Goal: Download file/media

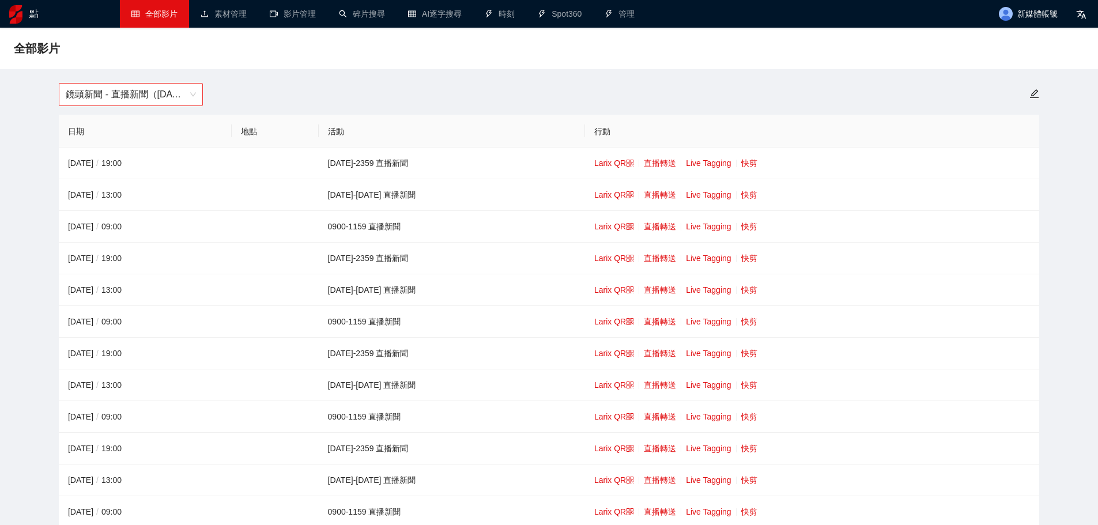
click at [180, 103] on span "鏡頭新聞 - 直播新聞（[DATE]-[DATE]）" at bounding box center [131, 95] width 130 height 22
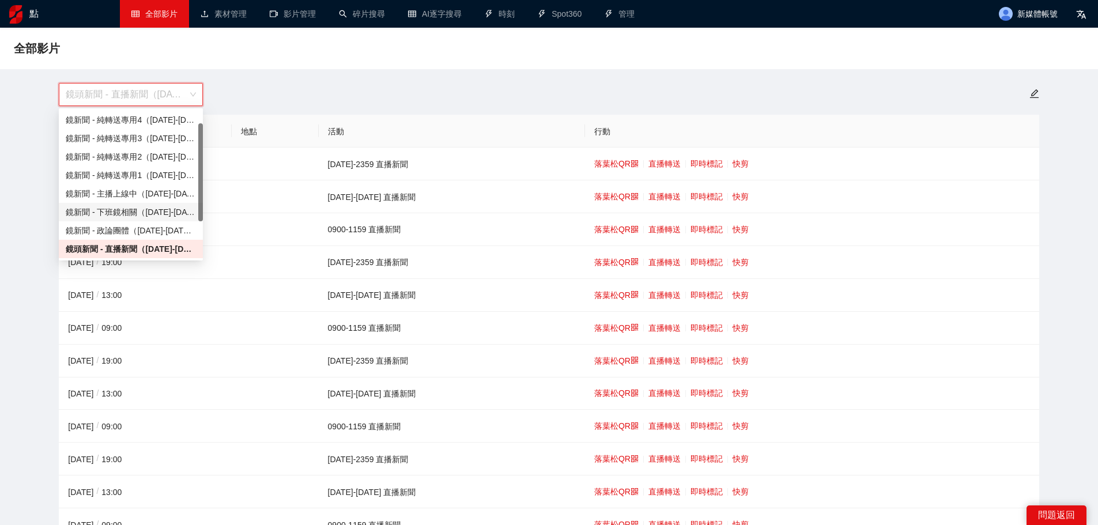
scroll to position [74, 0]
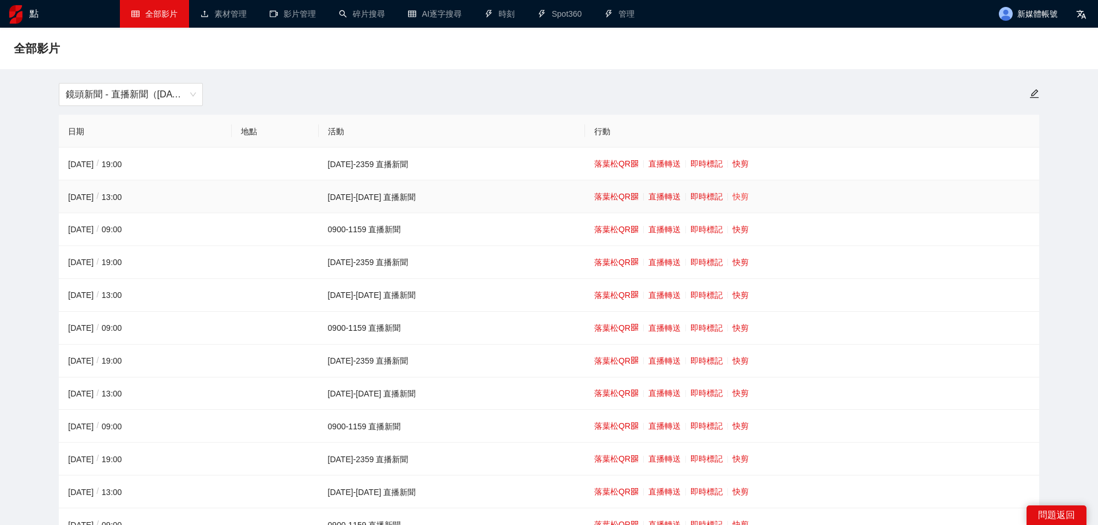
click at [732, 198] on font "快剪" at bounding box center [740, 196] width 16 height 9
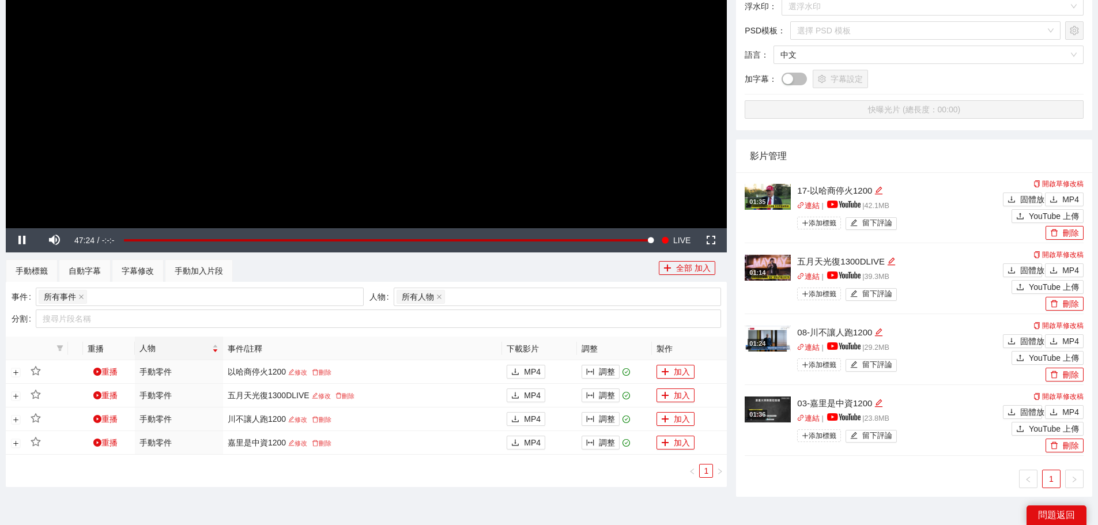
scroll to position [288, 0]
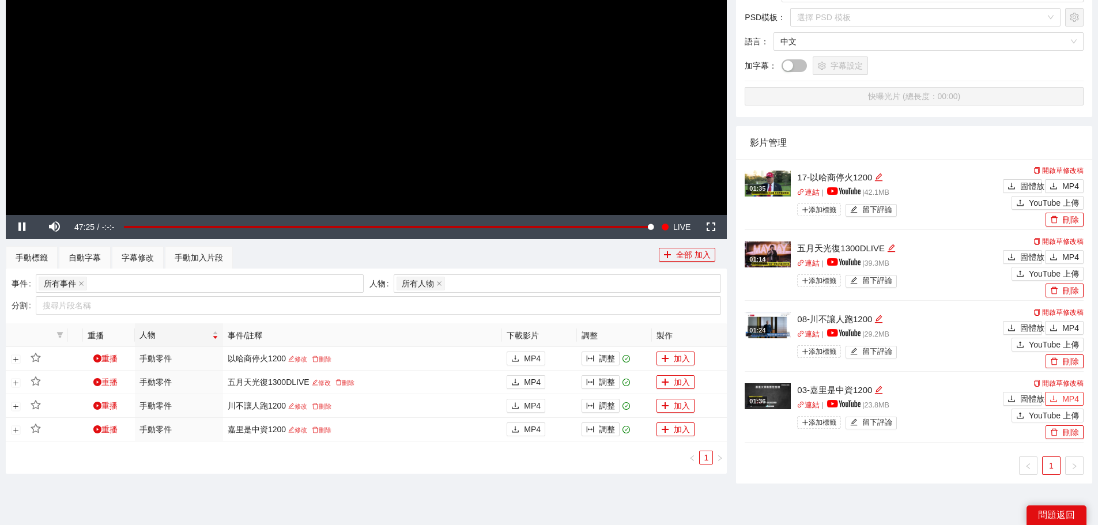
click at [1068, 396] on font "MP4" at bounding box center [1070, 398] width 17 height 9
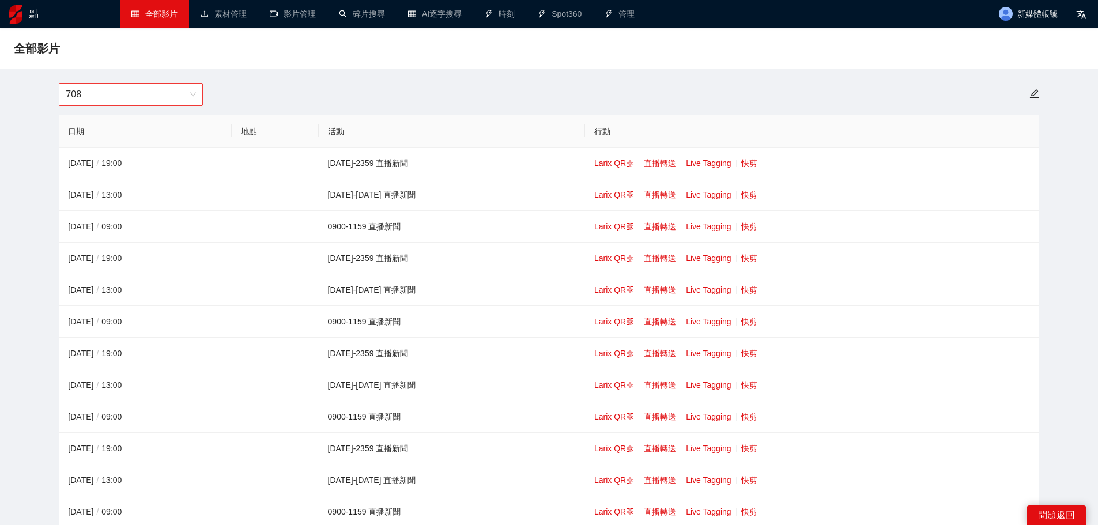
click at [152, 94] on span "708" at bounding box center [131, 95] width 130 height 22
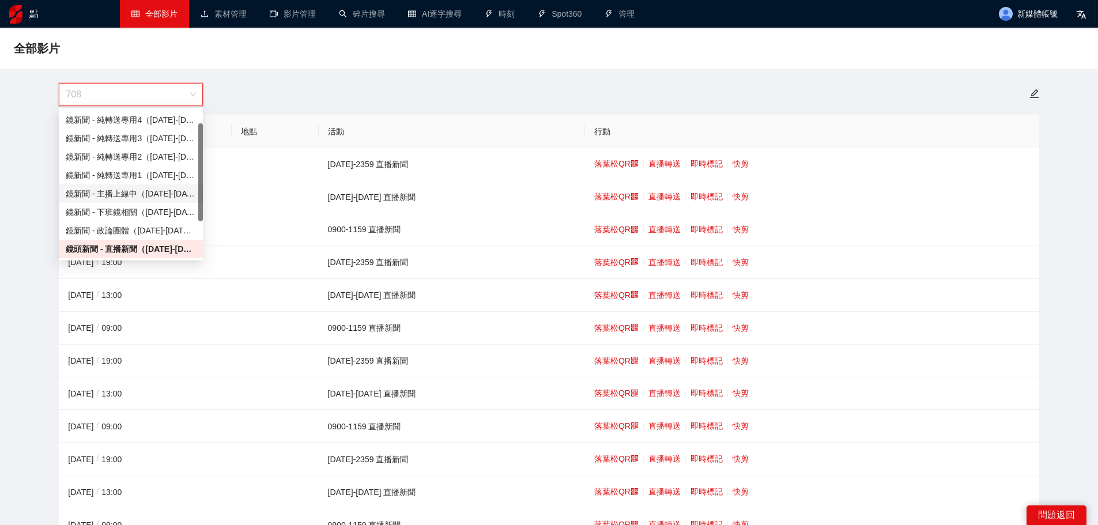
scroll to position [74, 0]
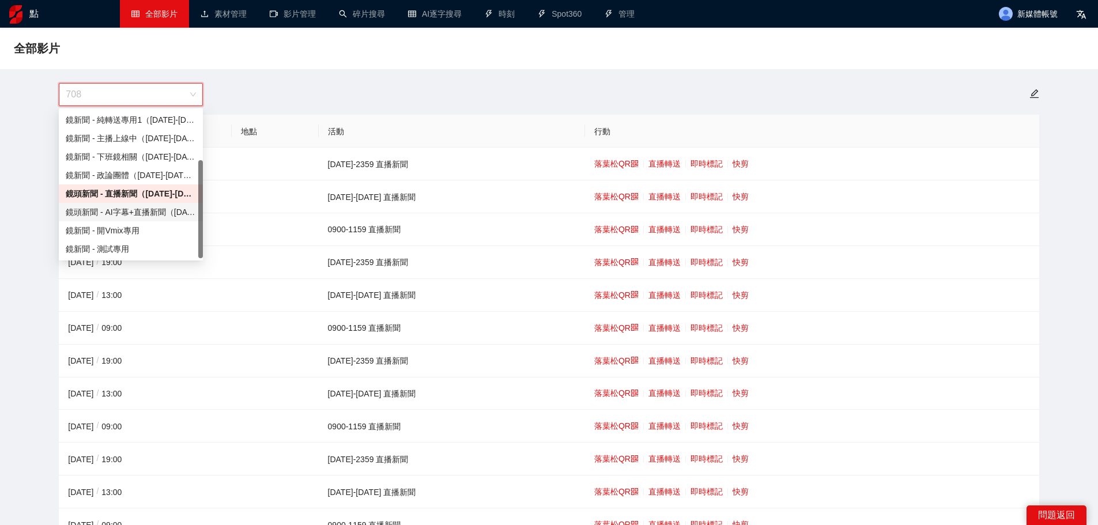
click at [145, 209] on font "鏡頭新聞 - AI字幕+直播新聞（[DATE]-[DATE]）" at bounding box center [151, 211] width 170 height 9
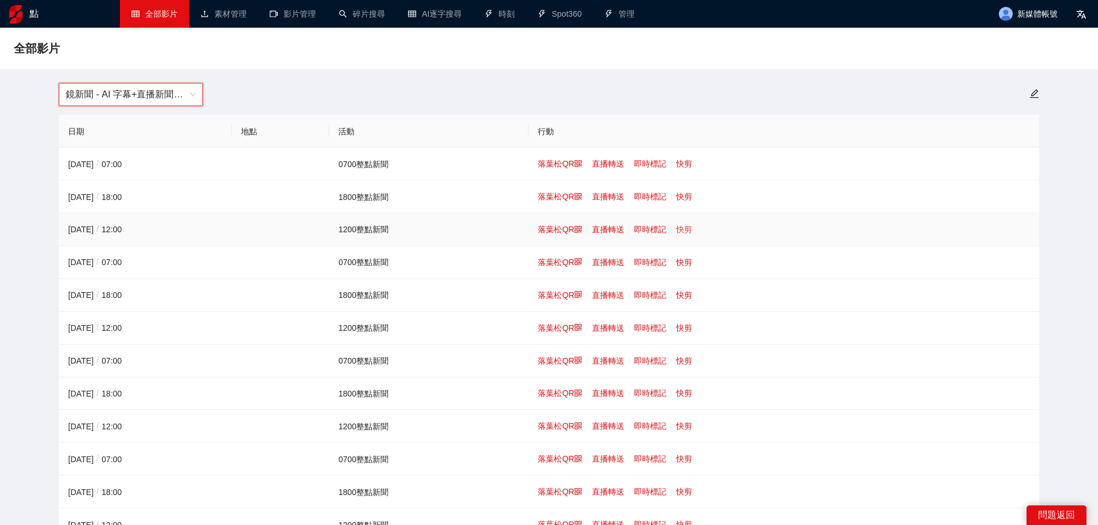
click at [680, 228] on font "快剪" at bounding box center [684, 229] width 16 height 9
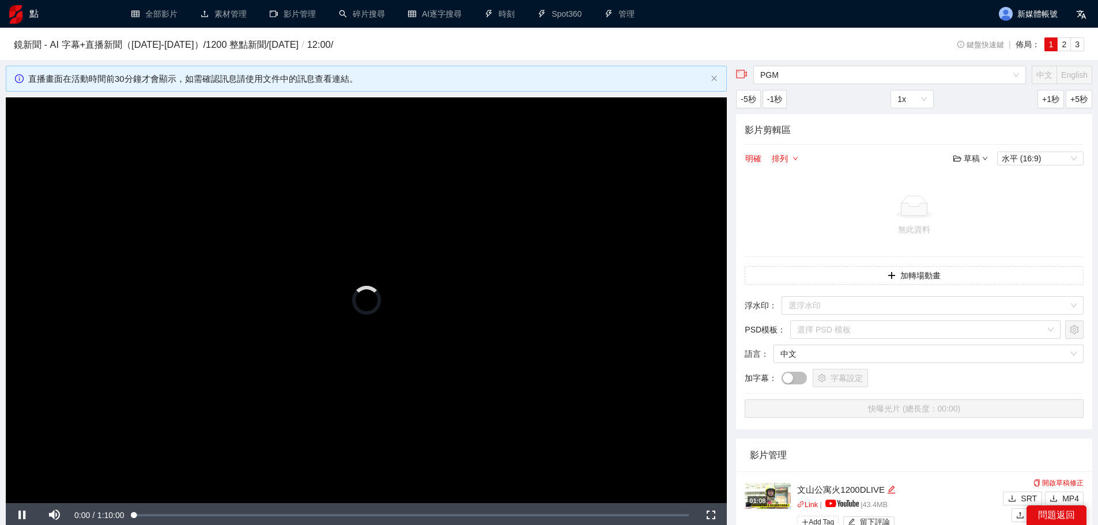
click at [430, 279] on video "Video Player" at bounding box center [366, 300] width 721 height 406
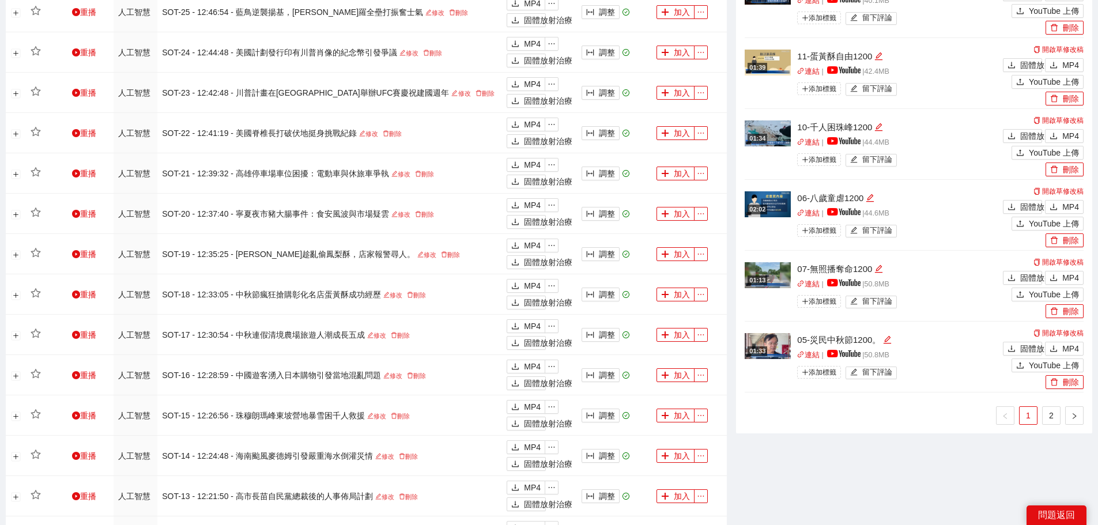
scroll to position [1032, 0]
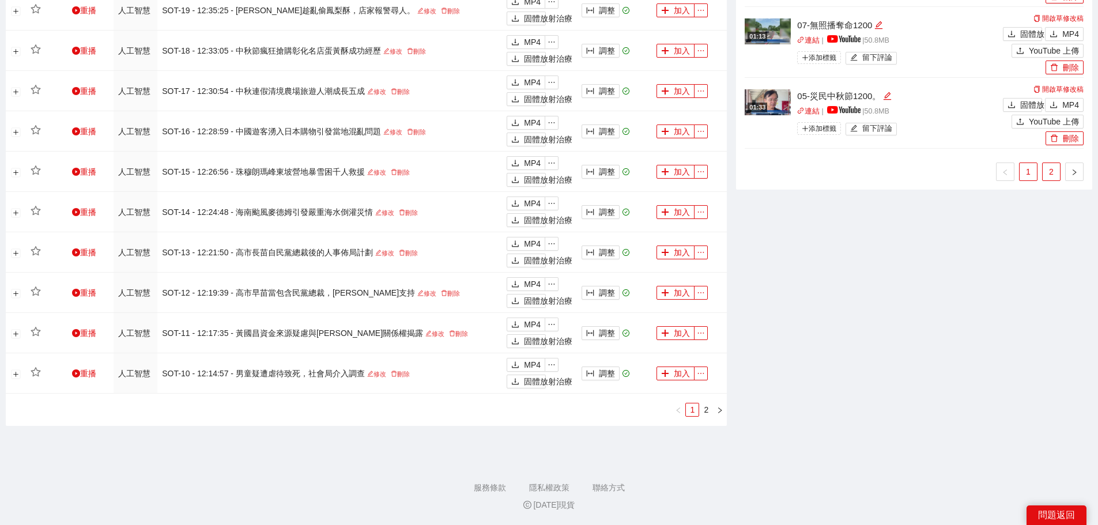
click at [1045, 169] on link "2" at bounding box center [1050, 171] width 17 height 17
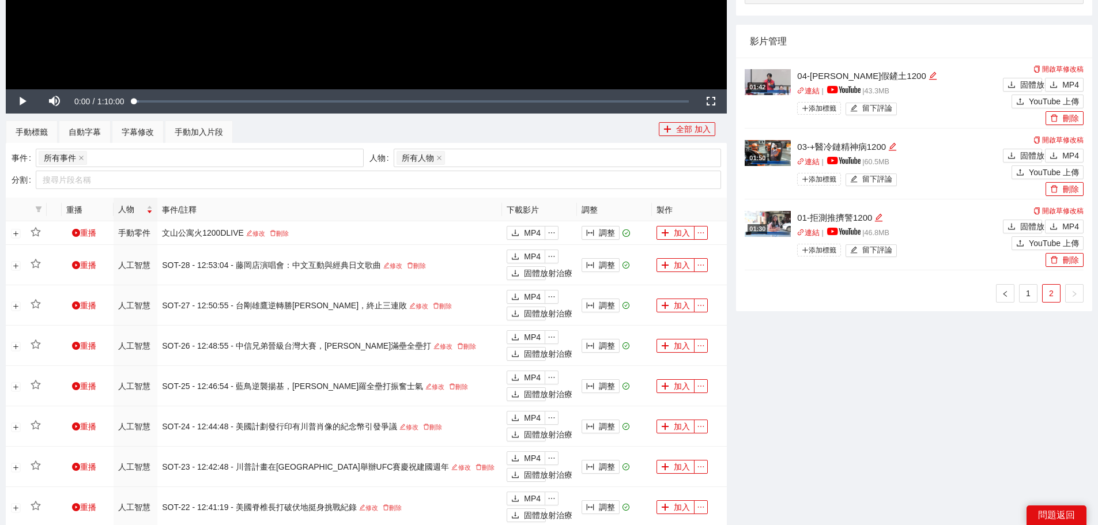
scroll to position [341, 0]
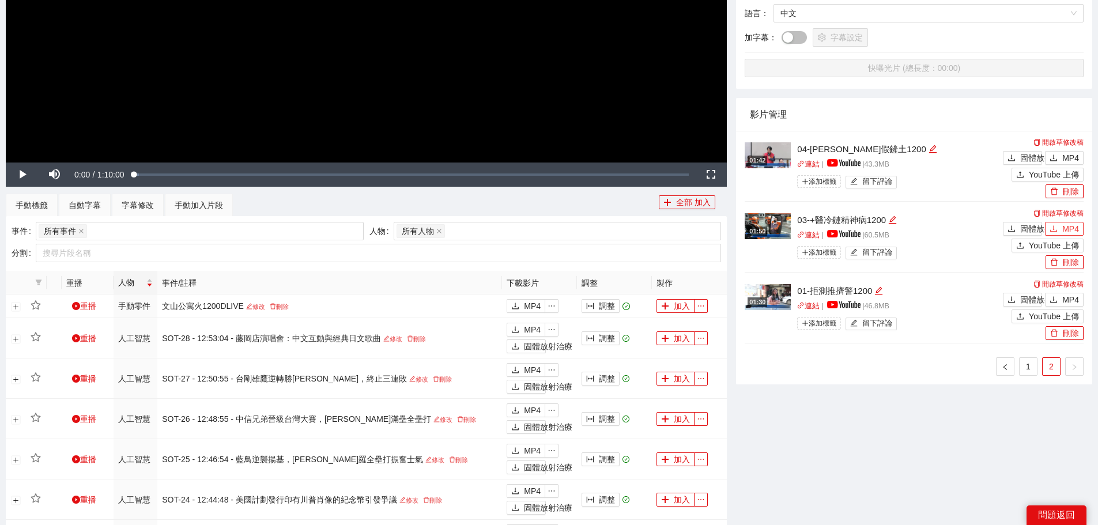
click at [1067, 228] on font "MP4" at bounding box center [1070, 228] width 17 height 9
drag, startPoint x: 1069, startPoint y: 155, endPoint x: 1064, endPoint y: 180, distance: 26.0
click at [1069, 155] on font "MP4" at bounding box center [1070, 157] width 17 height 9
click at [1027, 360] on link "1" at bounding box center [1027, 366] width 17 height 17
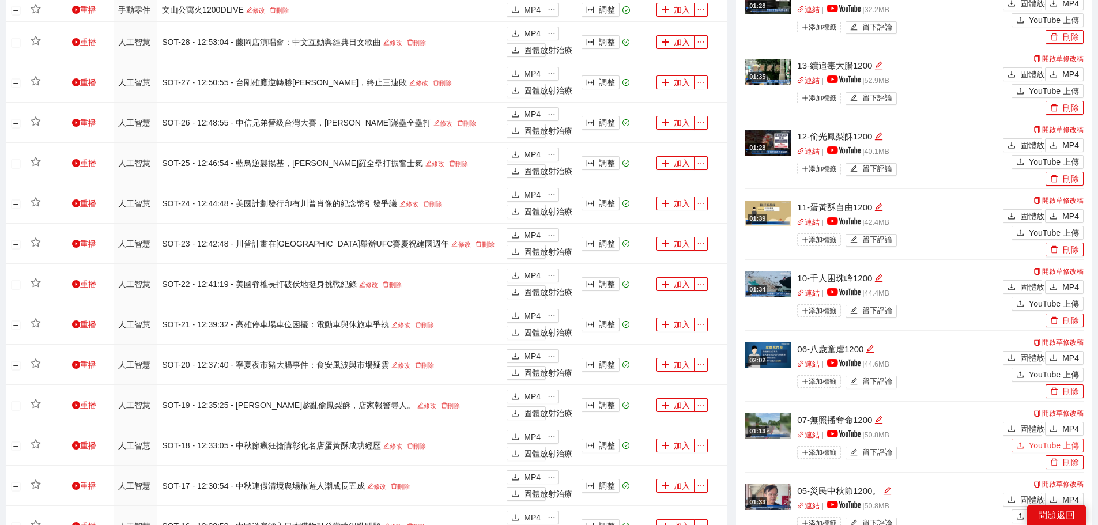
scroll to position [744, 0]
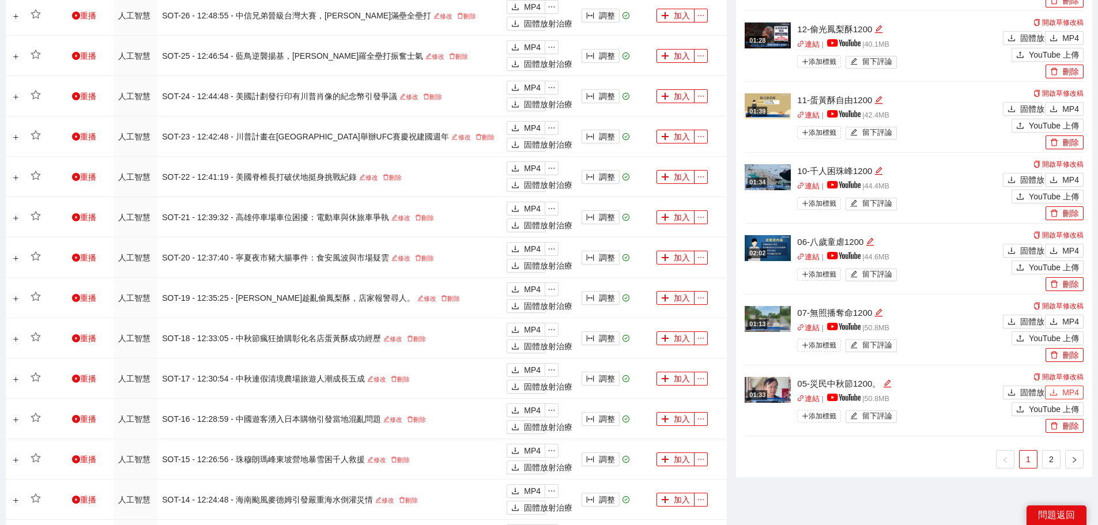
click at [1063, 390] on font "MP4" at bounding box center [1070, 392] width 17 height 9
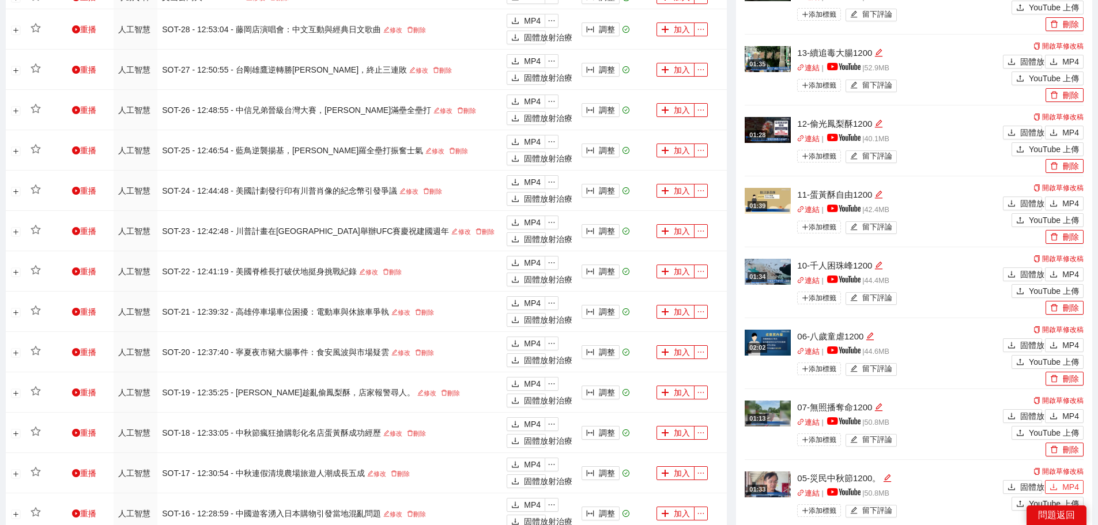
scroll to position [629, 0]
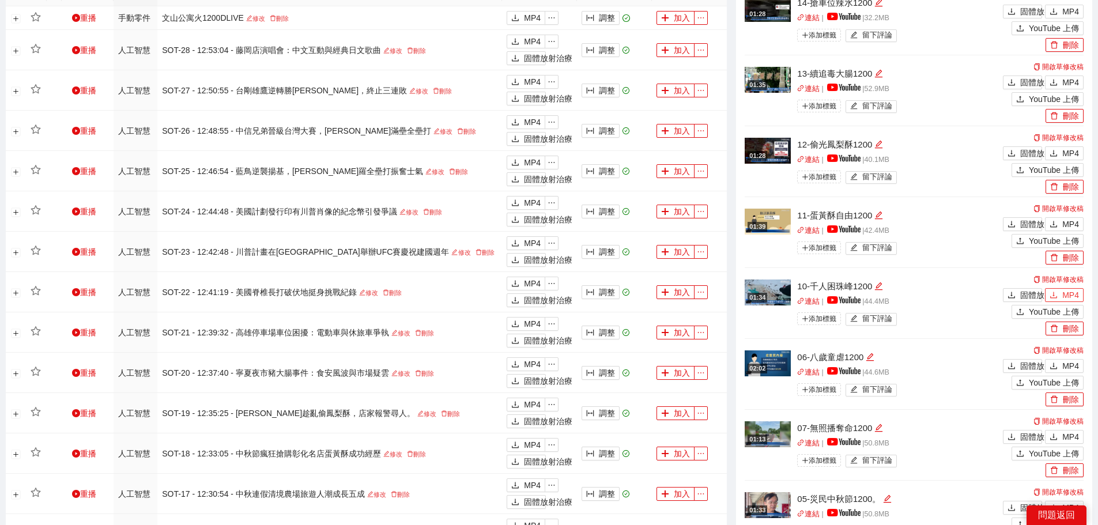
click at [1070, 292] on font "MP4" at bounding box center [1070, 294] width 17 height 9
click at [1068, 217] on div "固體放射治療 MP4" at bounding box center [1042, 222] width 84 height 17
click at [1067, 221] on font "MP4" at bounding box center [1070, 224] width 17 height 9
click at [1069, 149] on font "MP4" at bounding box center [1070, 153] width 17 height 9
click at [1060, 79] on button "MP4" at bounding box center [1064, 82] width 39 height 14
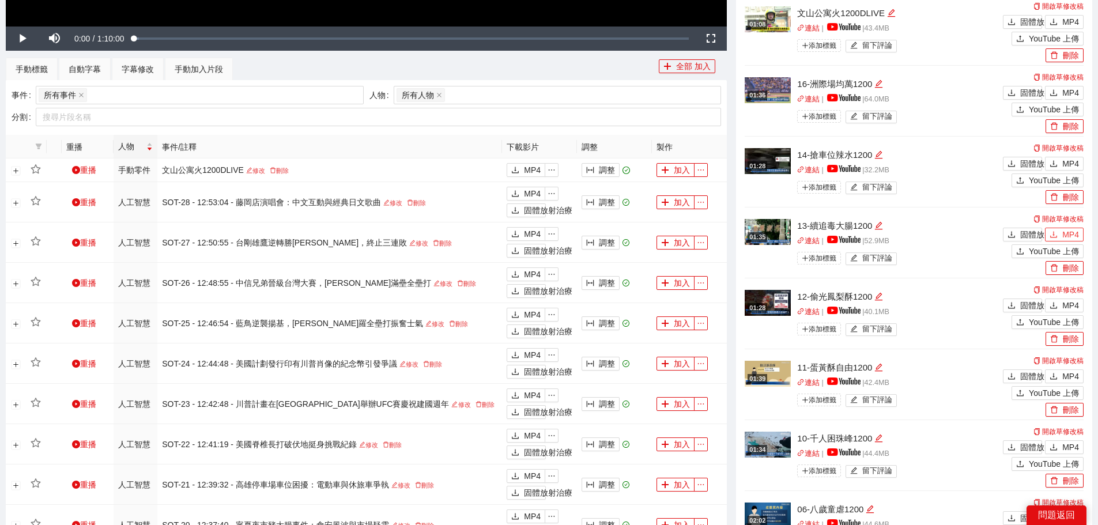
scroll to position [456, 0]
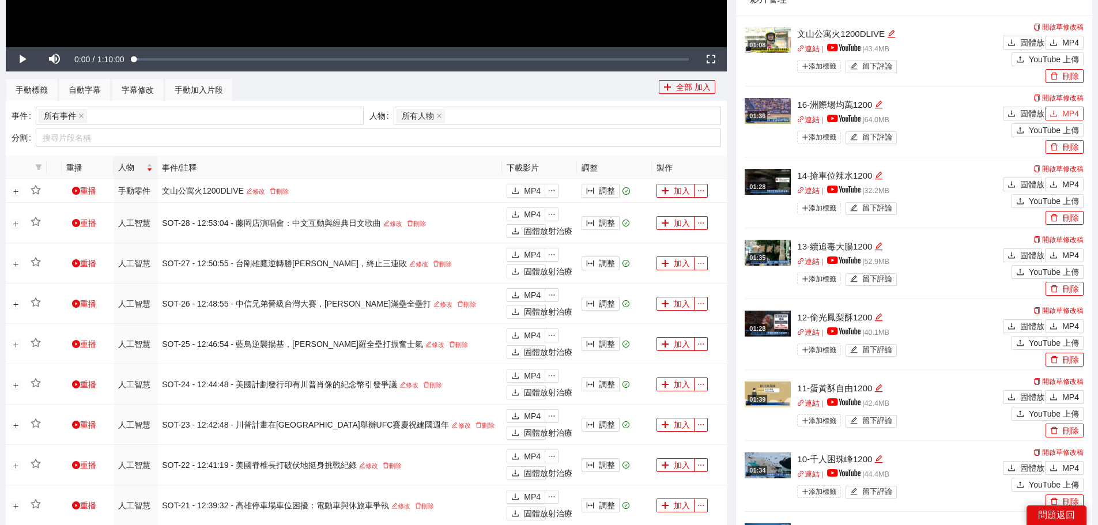
click at [1054, 115] on icon "下載" at bounding box center [1053, 113] width 8 height 8
